Goal: Download file/media

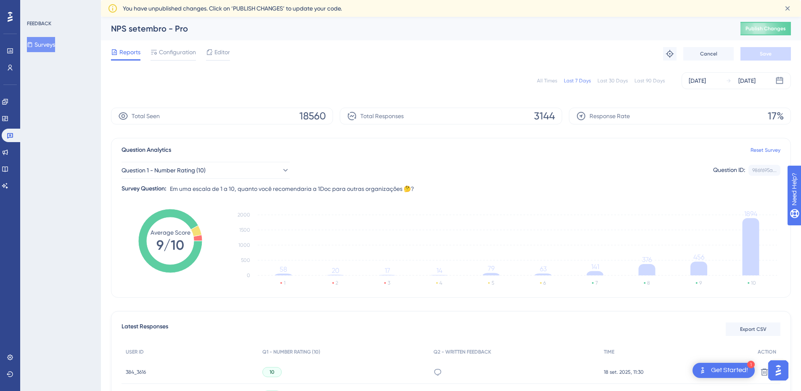
click at [40, 45] on button "Surveys" at bounding box center [41, 44] width 28 height 15
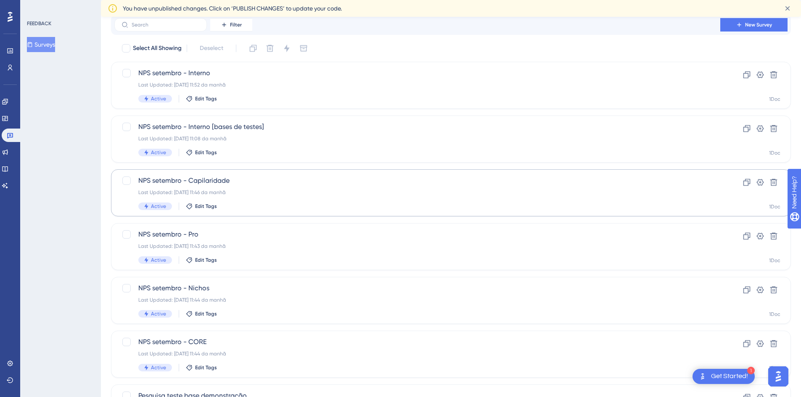
scroll to position [42, 0]
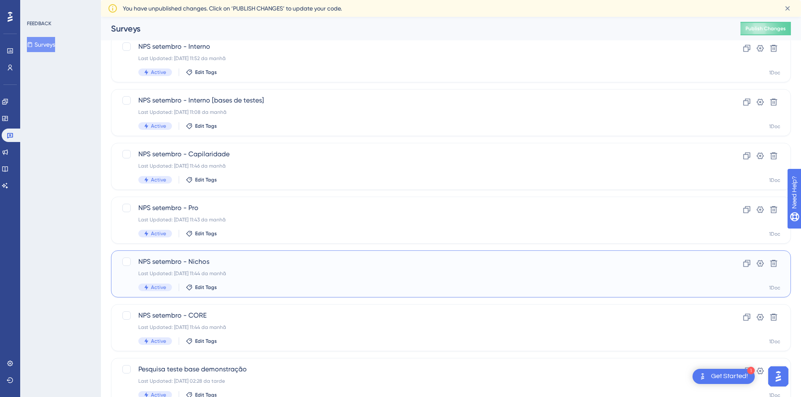
click at [244, 267] on span "NPS setembro - Nichos" at bounding box center [417, 262] width 558 height 10
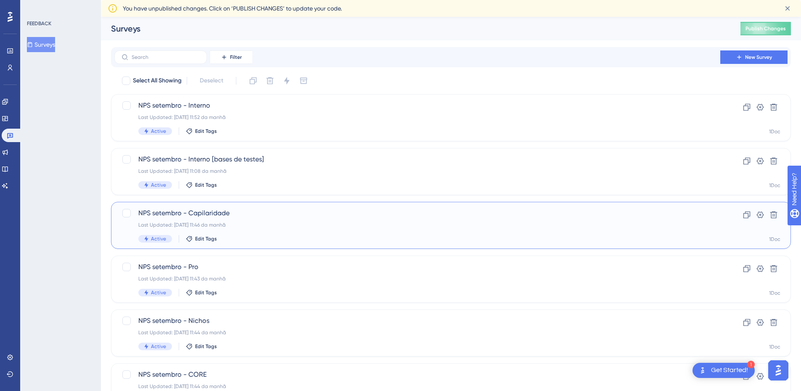
click at [247, 218] on div "NPS setembro - Capilaridade Last Updated: [DATE] 11:46 da manhã Active Edit Tags" at bounding box center [417, 225] width 558 height 34
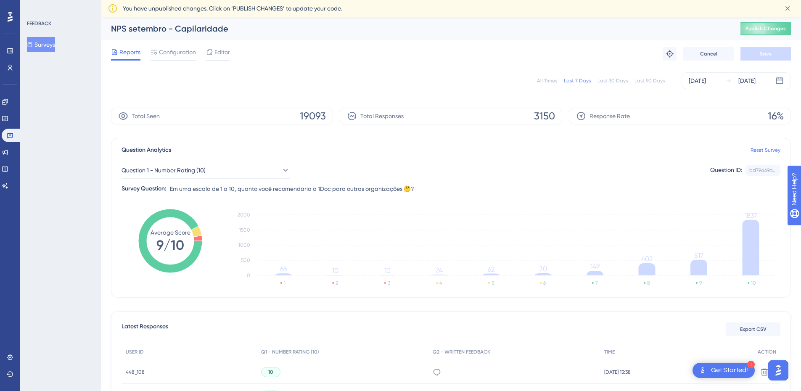
click at [125, 116] on icon at bounding box center [123, 116] width 9 height 8
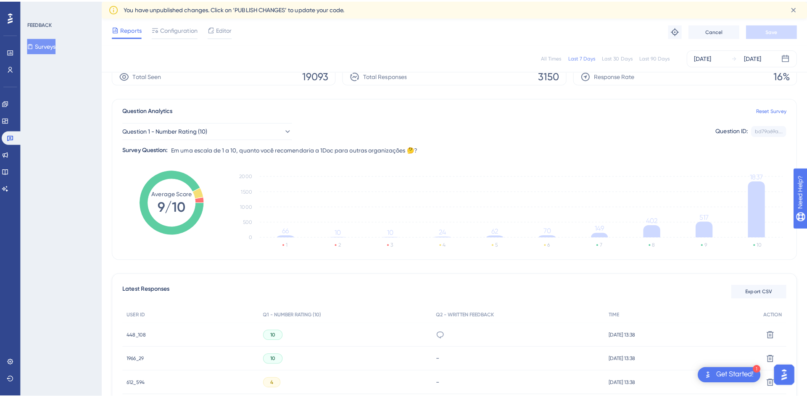
scroll to position [126, 0]
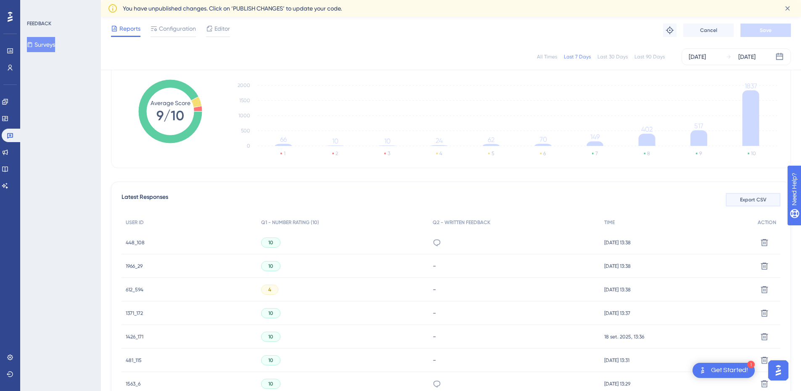
click at [749, 201] on span "Export CSV" at bounding box center [753, 199] width 26 height 7
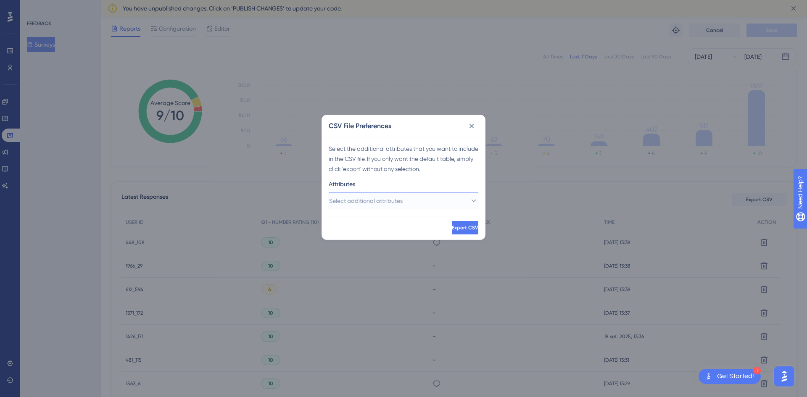
click at [391, 204] on span "Select additional attributes" at bounding box center [366, 201] width 74 height 10
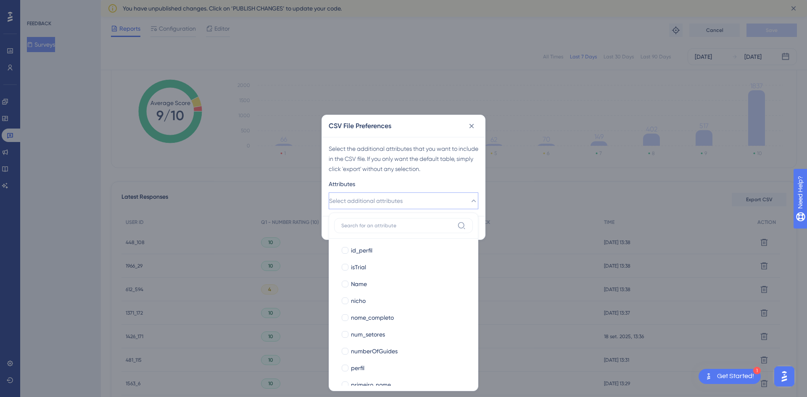
scroll to position [336, 0]
click at [345, 268] on div at bounding box center [345, 269] width 7 height 7
checkbox input "true"
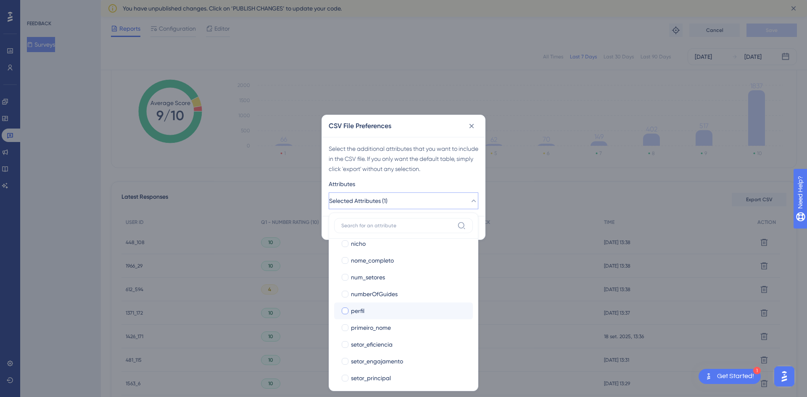
click at [346, 311] on div at bounding box center [345, 311] width 7 height 7
checkbox input "true"
click at [345, 373] on div at bounding box center [345, 373] width 7 height 7
checkbox input "true"
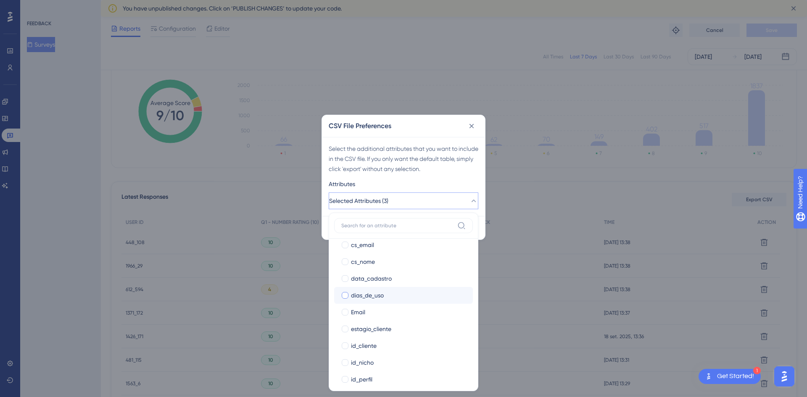
scroll to position [174, 0]
click at [348, 328] on div at bounding box center [345, 331] width 8 height 8
checkbox input "true"
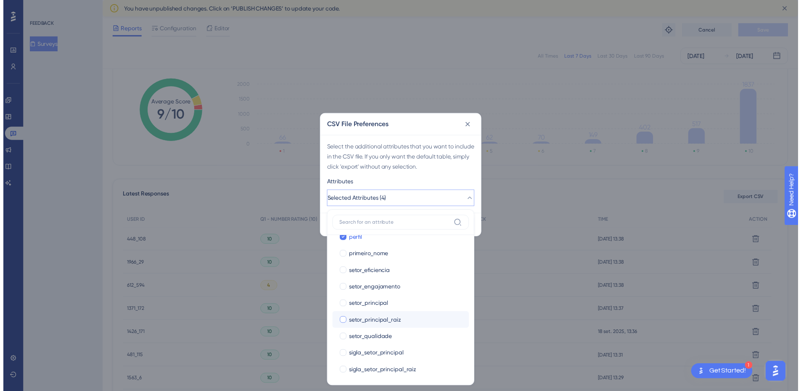
scroll to position [468, 0]
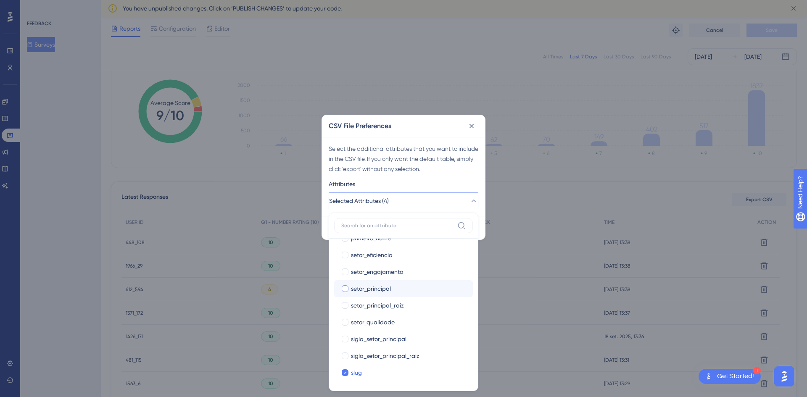
click at [349, 289] on label "setor_principal" at bounding box center [403, 289] width 125 height 10
checkbox input "true"
click at [473, 177] on div "Select the additional attributes that you want to include in the CSV file. If y…" at bounding box center [403, 176] width 163 height 79
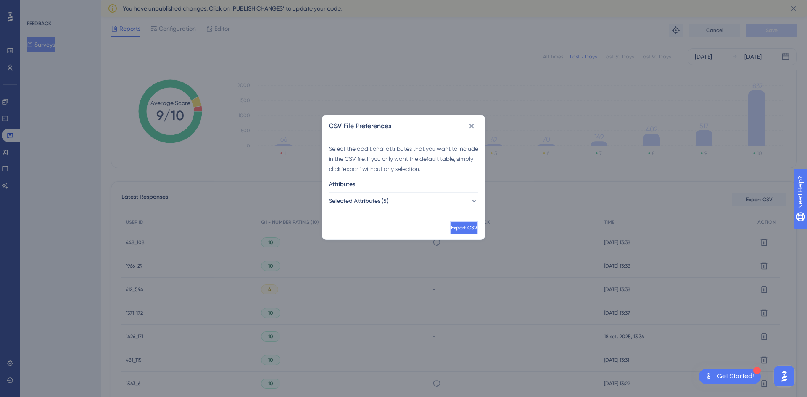
click at [451, 225] on span "Export CSV" at bounding box center [464, 227] width 26 height 7
